Goal: Task Accomplishment & Management: Use online tool/utility

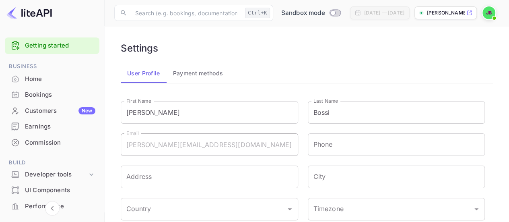
click at [40, 145] on div "Commission" at bounding box center [60, 142] width 70 height 9
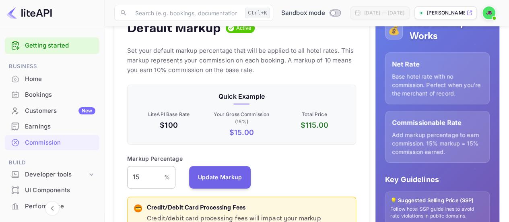
scroll to position [121, 0]
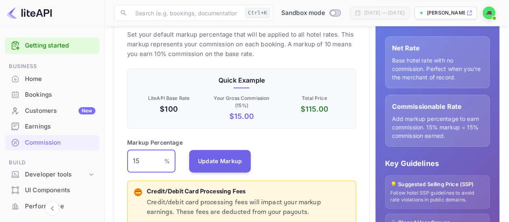
drag, startPoint x: 155, startPoint y: 159, endPoint x: 122, endPoint y: 164, distance: 33.0
click at [122, 164] on div "Default Markup Active Set your default markup percentage that will be applied t…" at bounding box center [241, 155] width 255 height 328
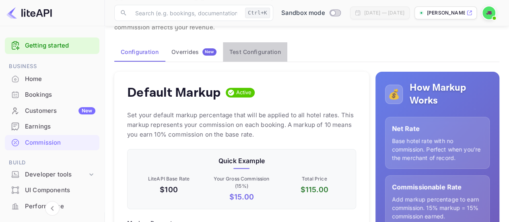
click at [265, 42] on button "Test Configuration" at bounding box center [255, 51] width 64 height 19
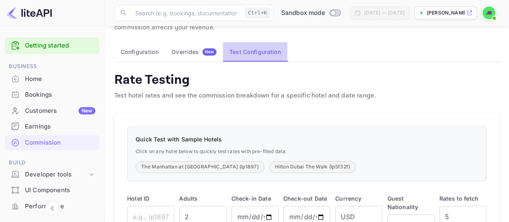
click at [262, 50] on button "Test Configuration" at bounding box center [255, 51] width 64 height 19
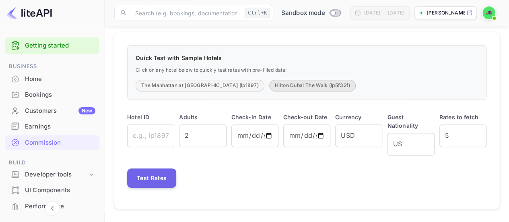
click at [273, 88] on button "Hilton Dubai The Walk (lp5f32f)" at bounding box center [312, 86] width 87 height 12
type input "lp5f32f"
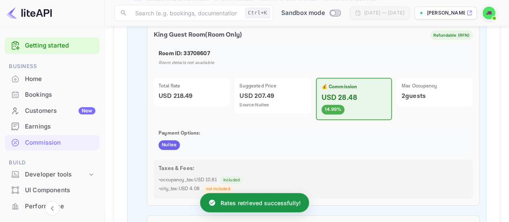
scroll to position [283, 0]
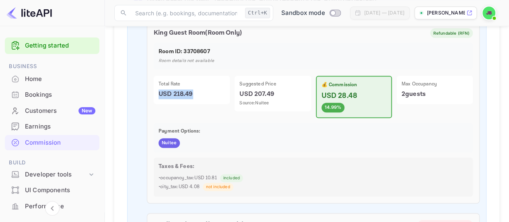
drag, startPoint x: 206, startPoint y: 91, endPoint x: 160, endPoint y: 93, distance: 46.4
click at [160, 93] on p "USD 218.49" at bounding box center [192, 94] width 66 height 10
drag, startPoint x: 263, startPoint y: 97, endPoint x: 254, endPoint y: 95, distance: 9.5
click at [254, 95] on p "USD 207.49" at bounding box center [273, 94] width 66 height 10
click at [245, 132] on p "Payment Options:" at bounding box center [314, 131] width 310 height 7
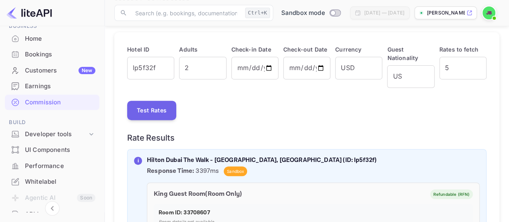
scroll to position [81, 0]
